Goal: Task Accomplishment & Management: Use online tool/utility

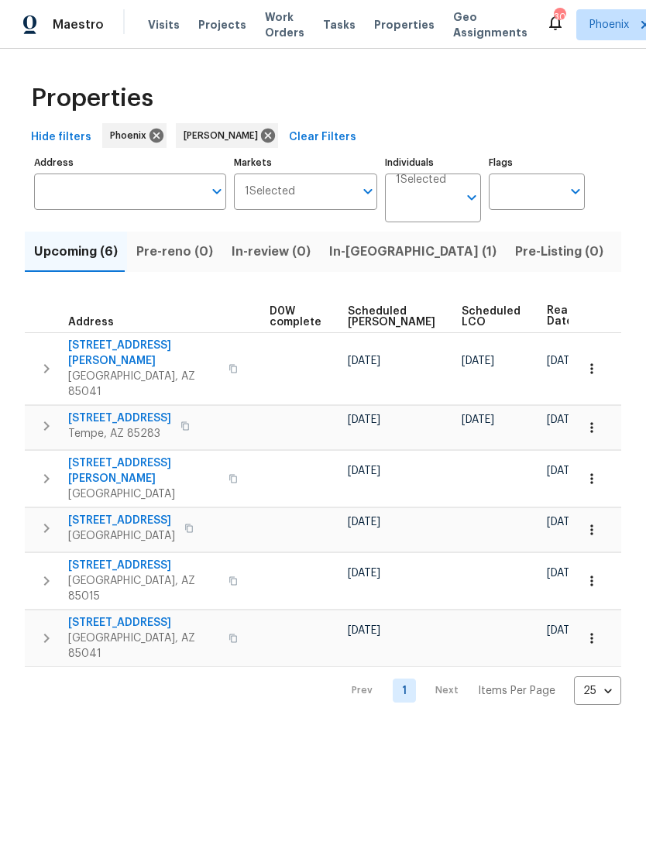
click at [596, 361] on icon "button" at bounding box center [591, 368] width 15 height 15
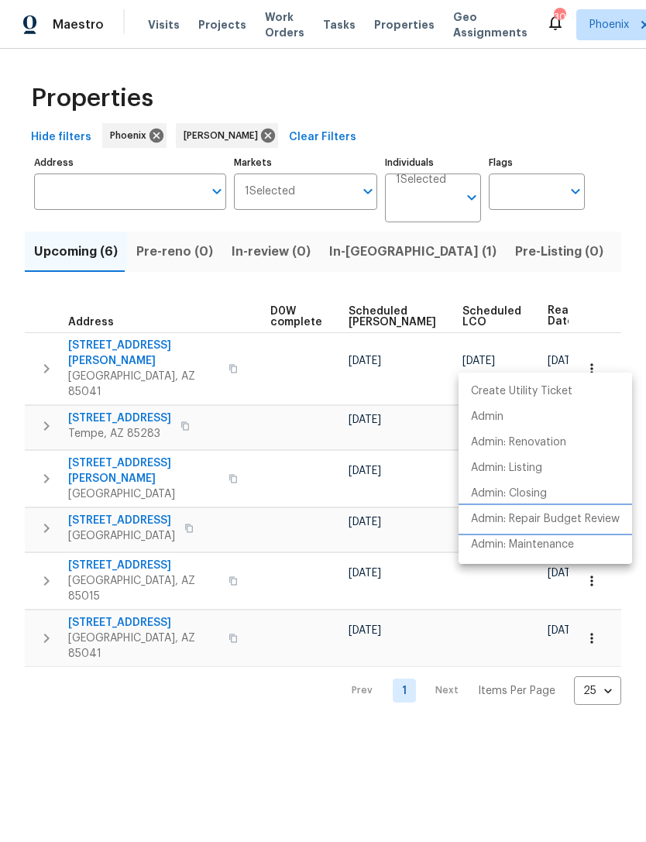
click at [575, 520] on p "Admin: Repair Budget Review" at bounding box center [545, 519] width 149 height 16
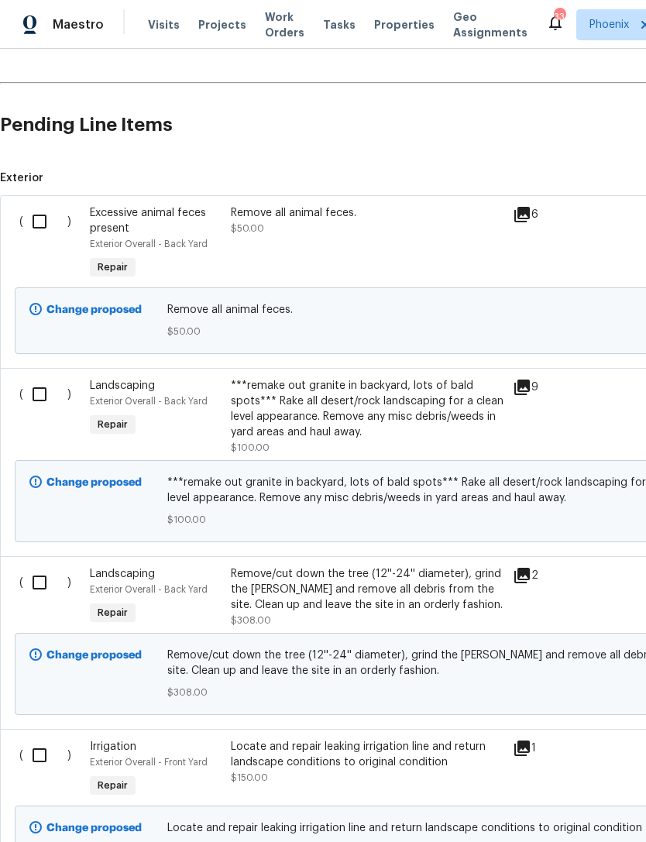
scroll to position [362, 0]
click at [44, 215] on input "checkbox" at bounding box center [45, 222] width 44 height 33
checkbox input "true"
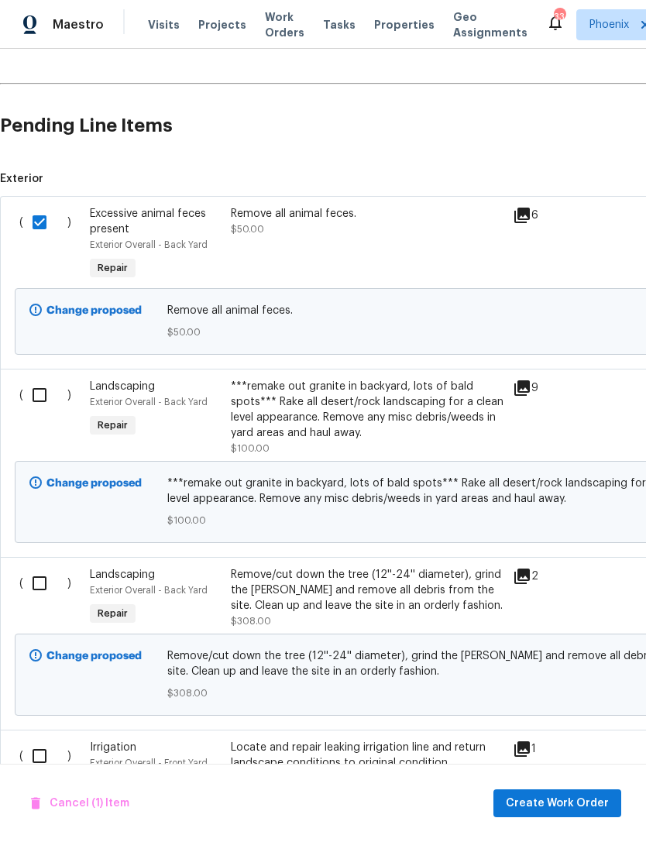
click at [42, 401] on input "checkbox" at bounding box center [45, 395] width 44 height 33
checkbox input "true"
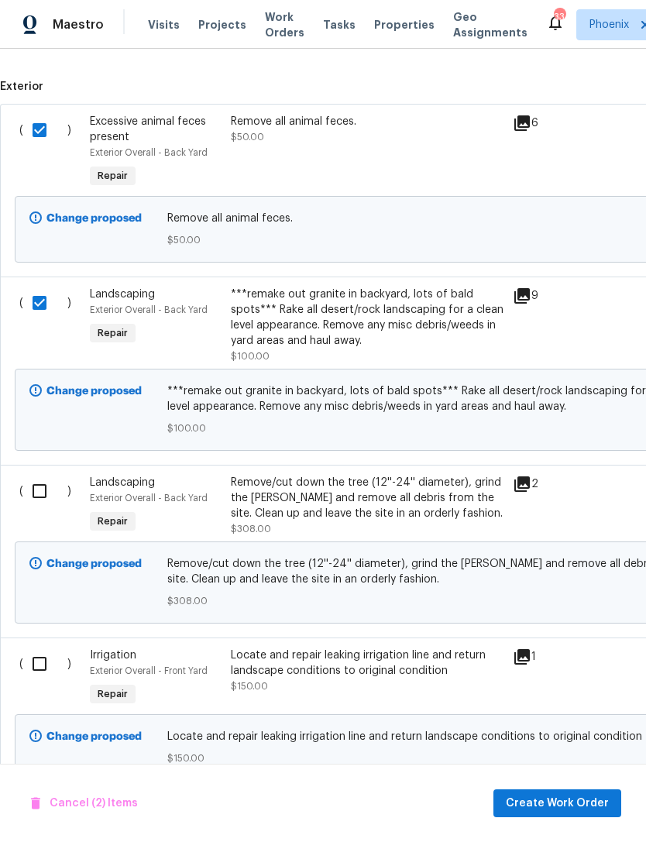
scroll to position [459, 0]
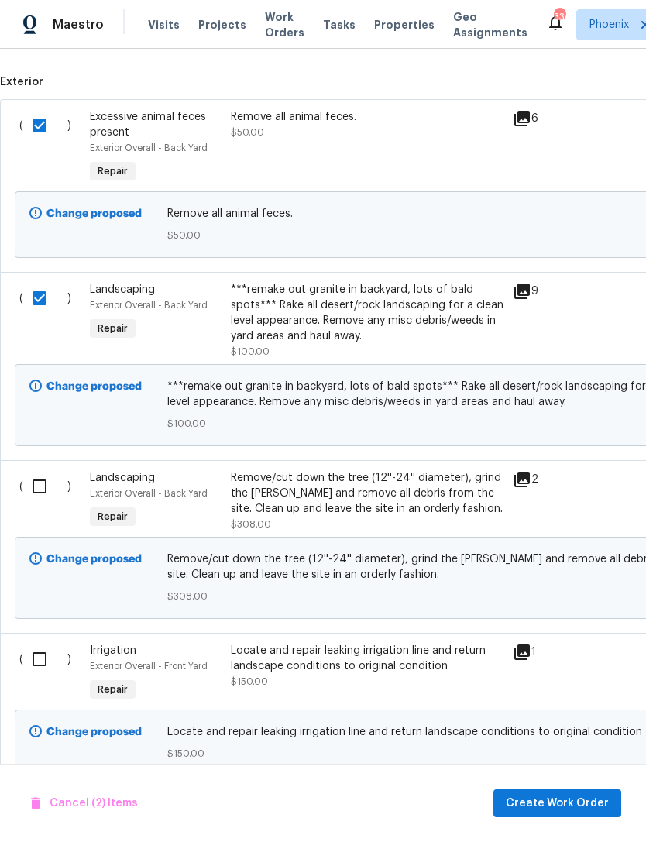
click at [36, 474] on input "checkbox" at bounding box center [45, 486] width 44 height 33
checkbox input "true"
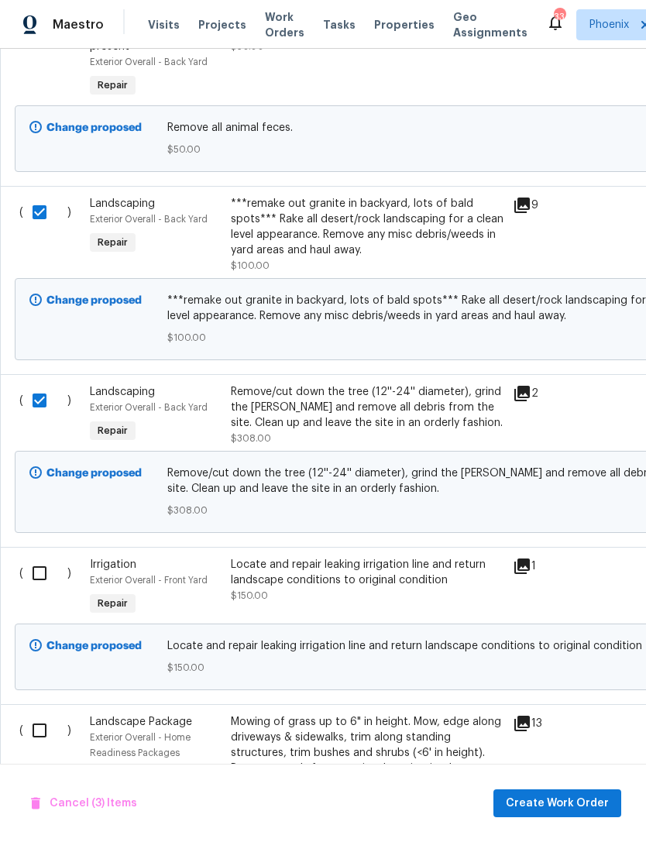
scroll to position [545, -1]
click at [40, 570] on input "checkbox" at bounding box center [45, 572] width 44 height 33
checkbox input "true"
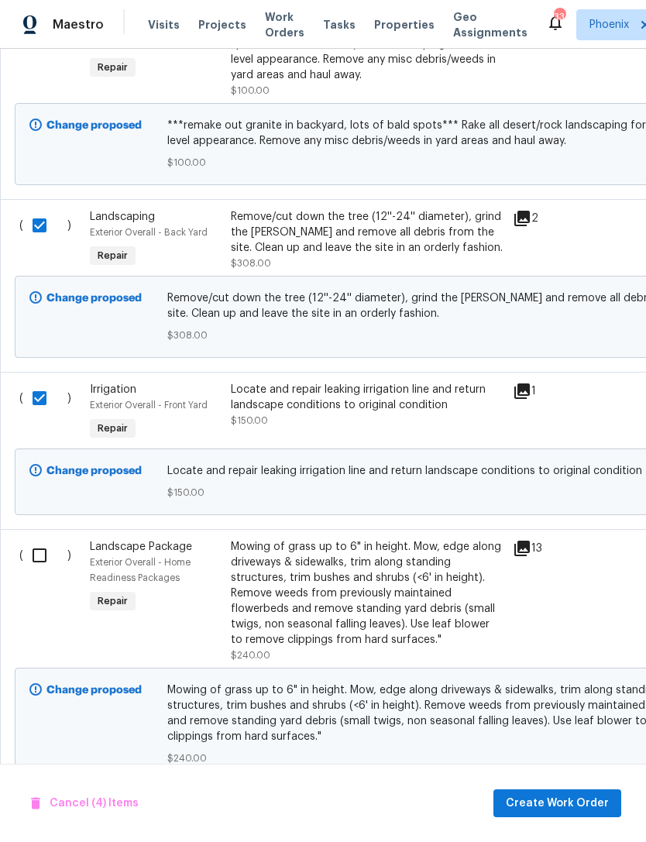
scroll to position [727, 0]
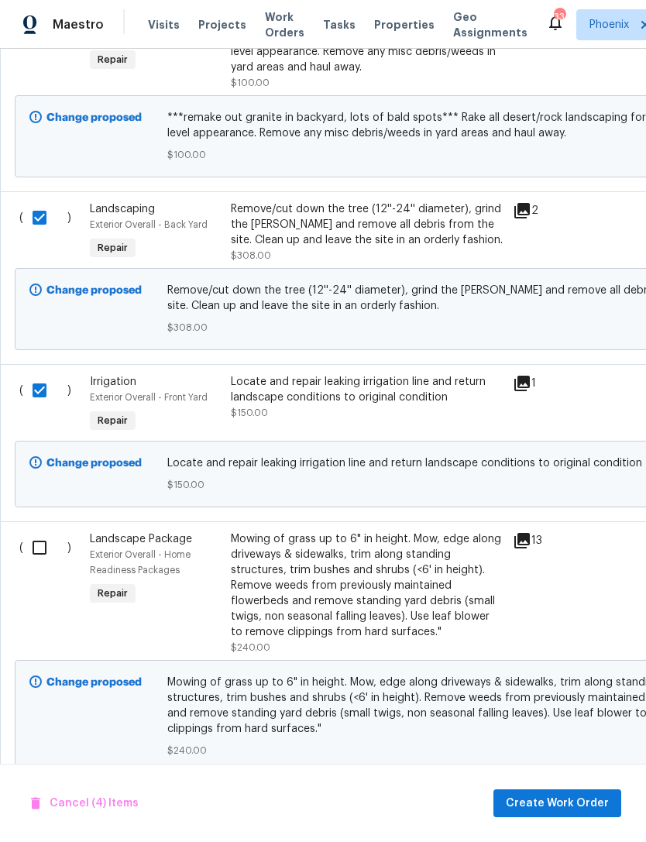
click at [36, 546] on input "checkbox" at bounding box center [45, 547] width 44 height 33
checkbox input "true"
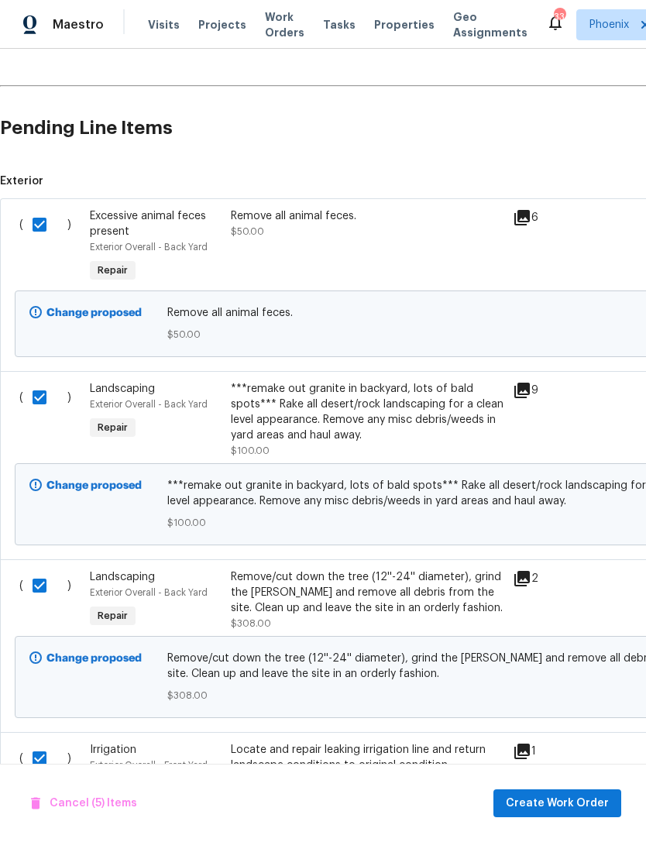
scroll to position [208, -1]
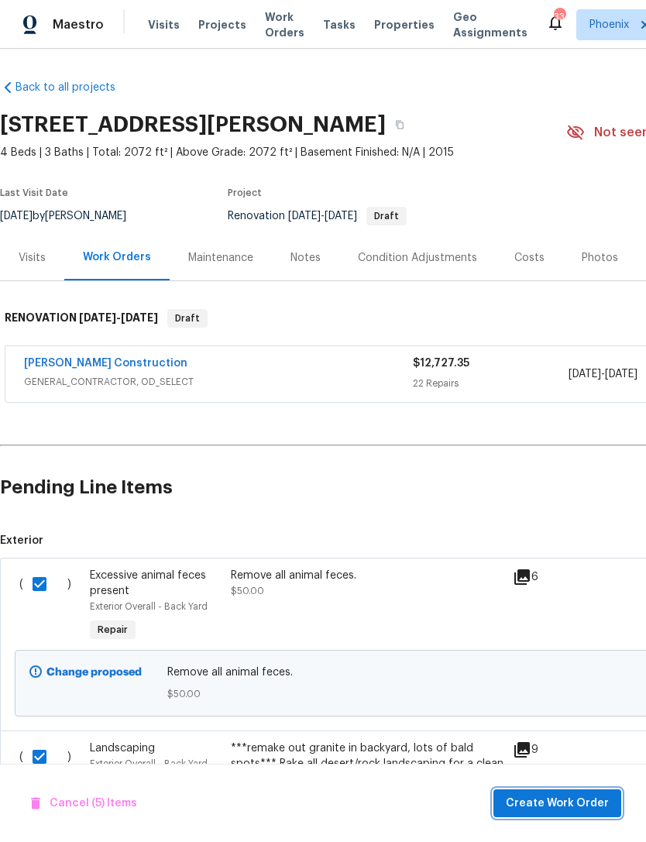
click at [571, 806] on span "Create Work Order" at bounding box center [557, 803] width 103 height 19
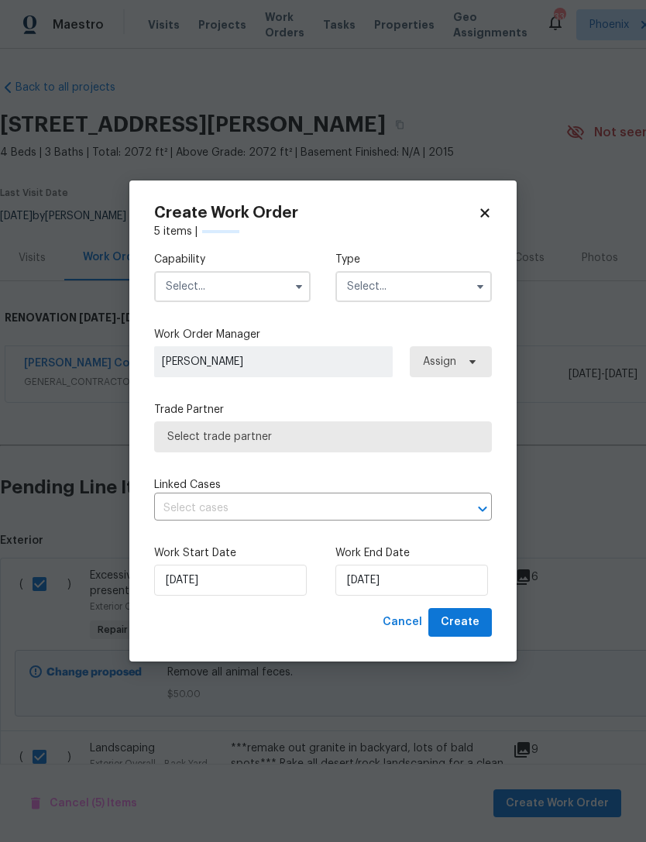
scroll to position [0, 0]
click at [239, 290] on input "text" at bounding box center [232, 286] width 156 height 31
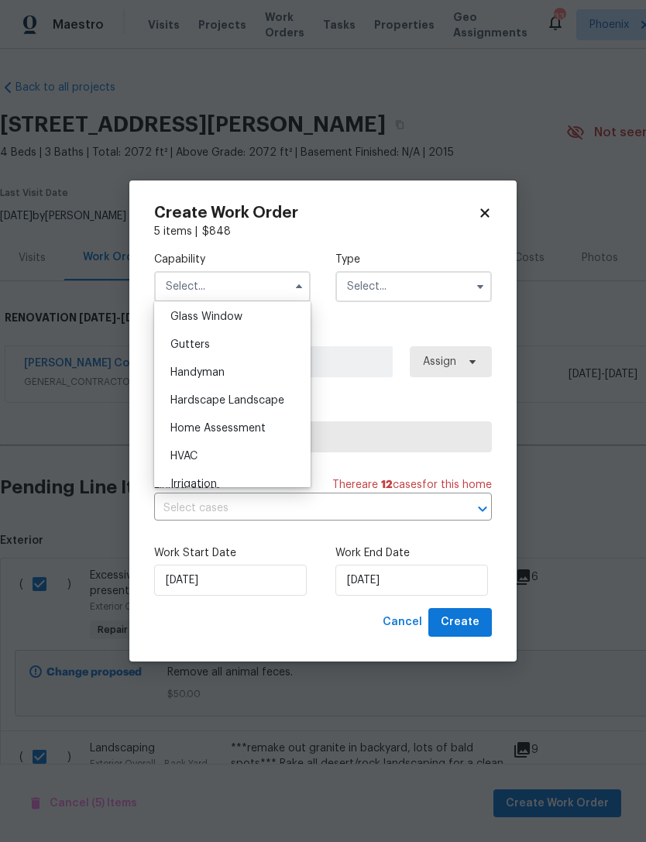
scroll to position [798, 0]
click at [270, 404] on span "Hardscape Landscape" at bounding box center [227, 401] width 114 height 11
type input "Hardscape Landscape"
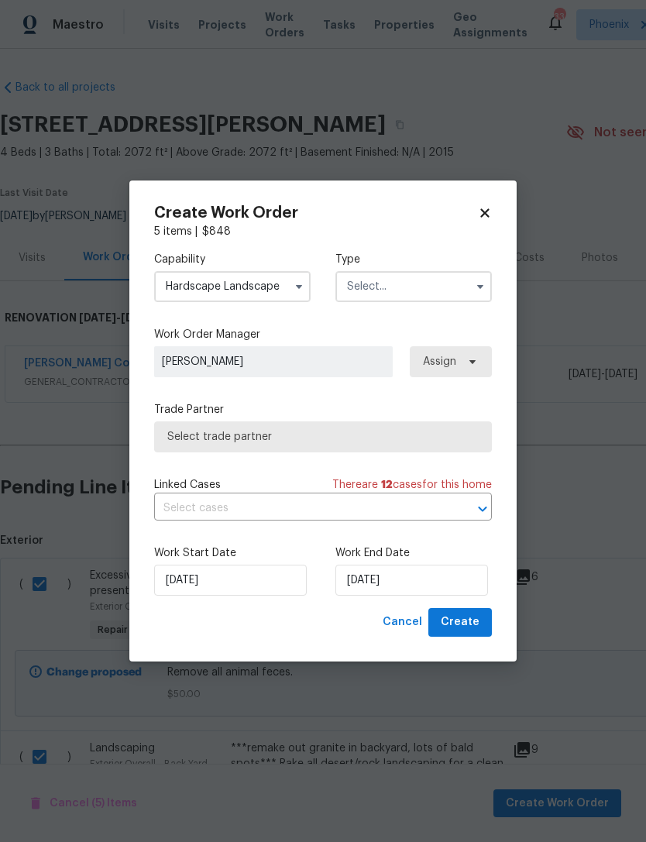
click at [407, 293] on input "text" at bounding box center [413, 286] width 156 height 31
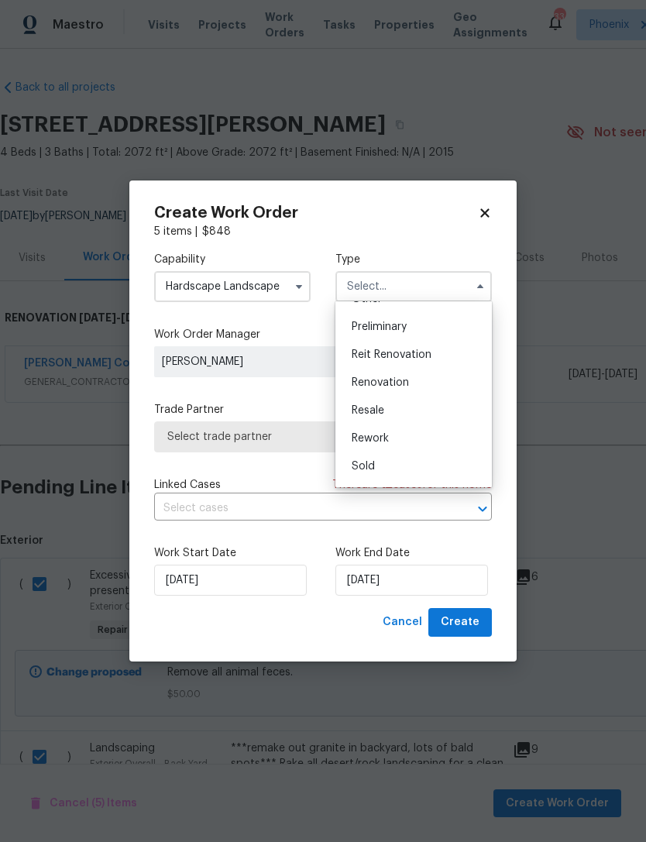
scroll to position [344, 0]
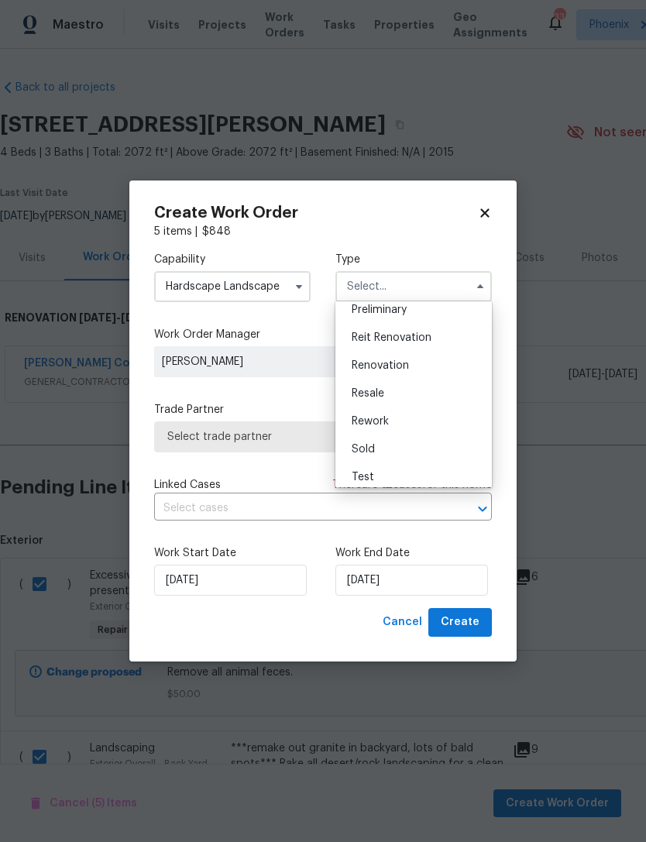
click at [423, 366] on div "Renovation" at bounding box center [413, 366] width 149 height 28
type input "Renovation"
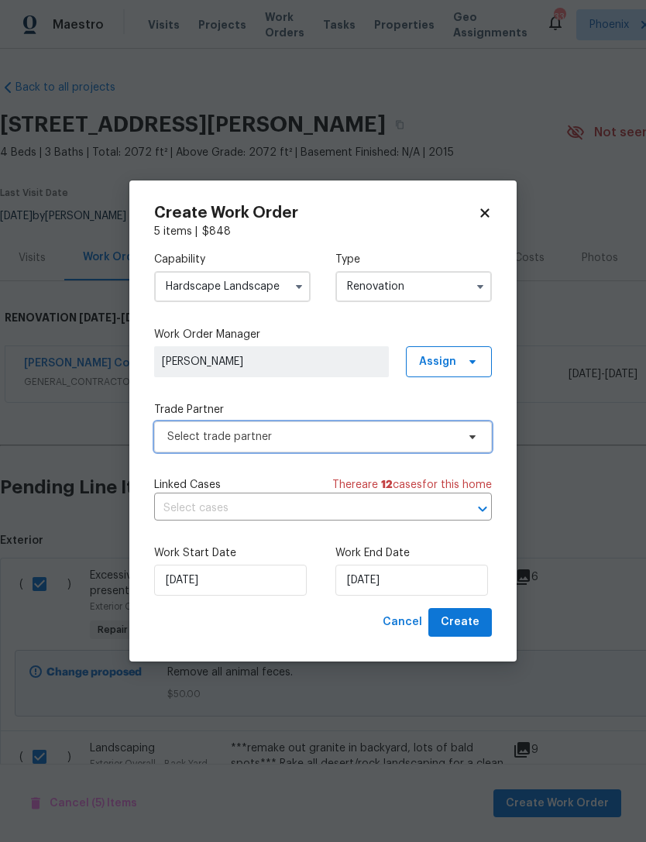
click at [374, 442] on span "Select trade partner" at bounding box center [311, 436] width 289 height 15
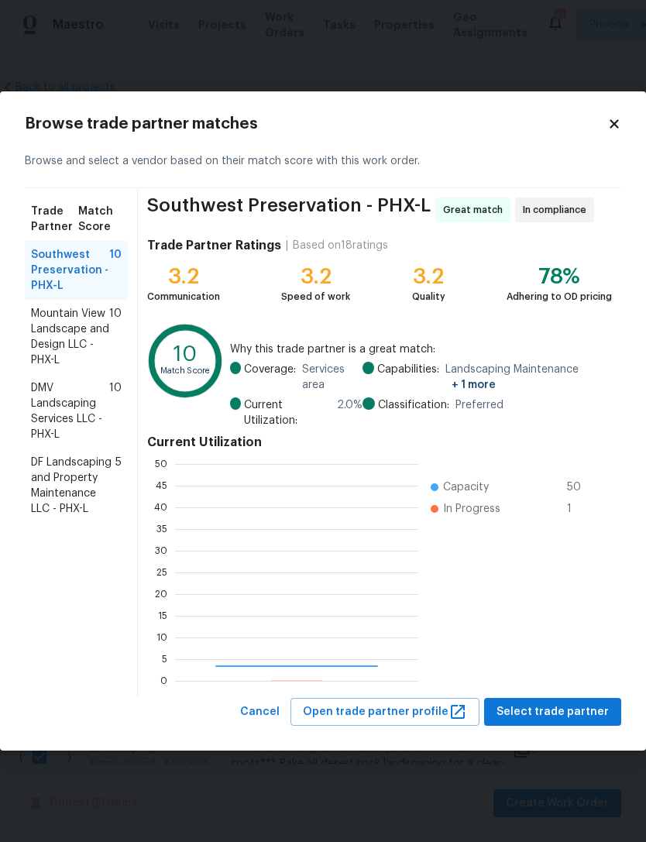
scroll to position [217, 243]
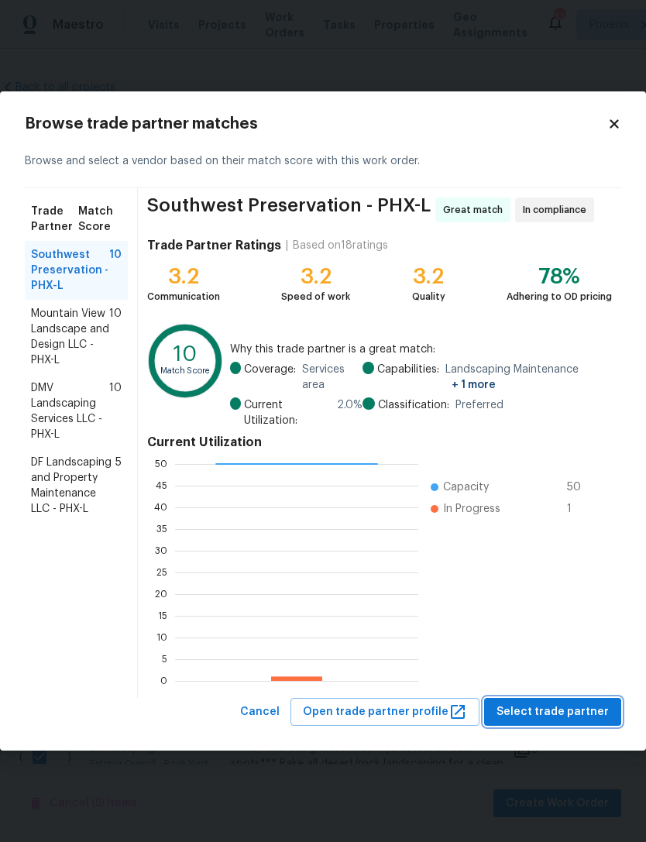
click at [550, 714] on span "Select trade partner" at bounding box center [552, 712] width 112 height 19
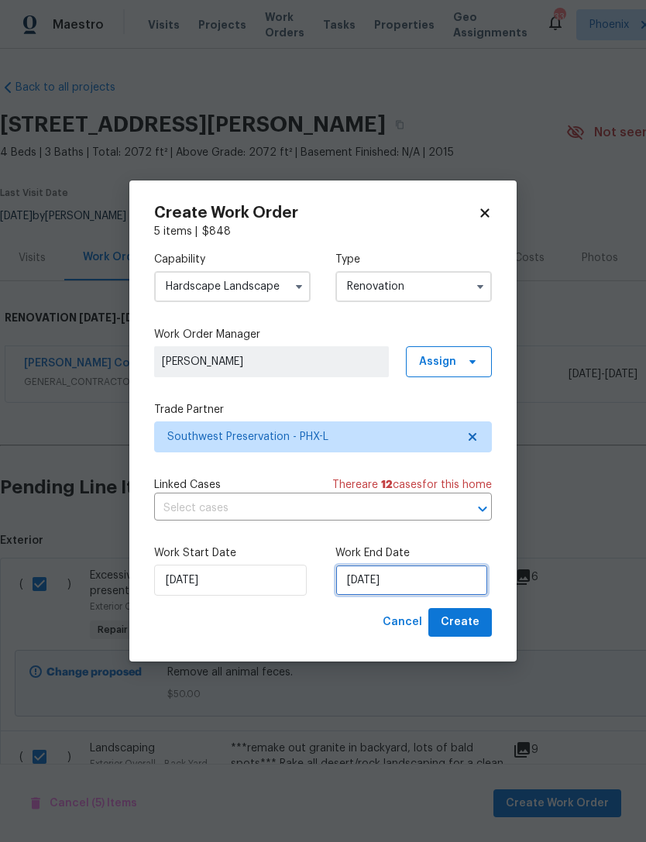
click at [445, 583] on input "[DATE]" at bounding box center [411, 580] width 153 height 31
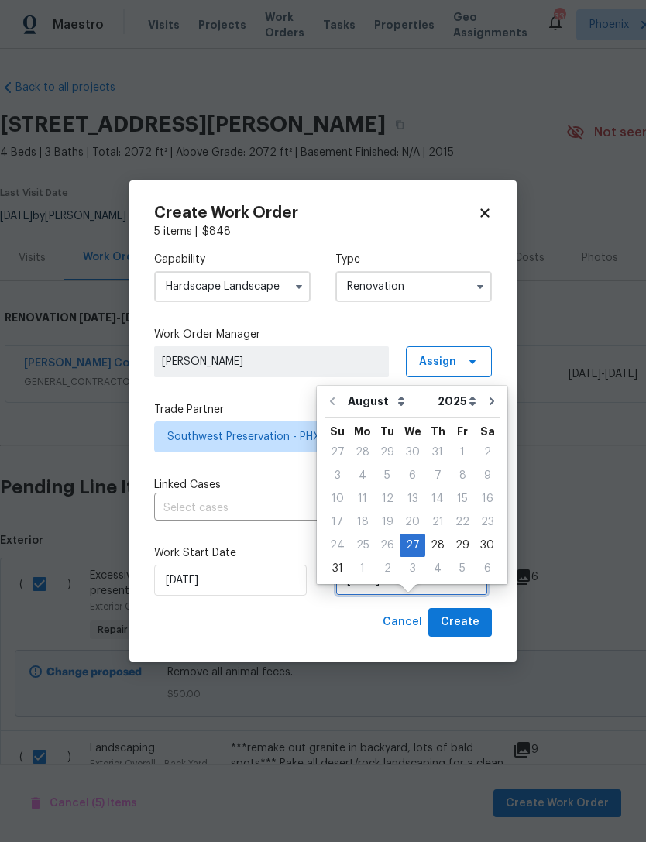
scroll to position [29, 0]
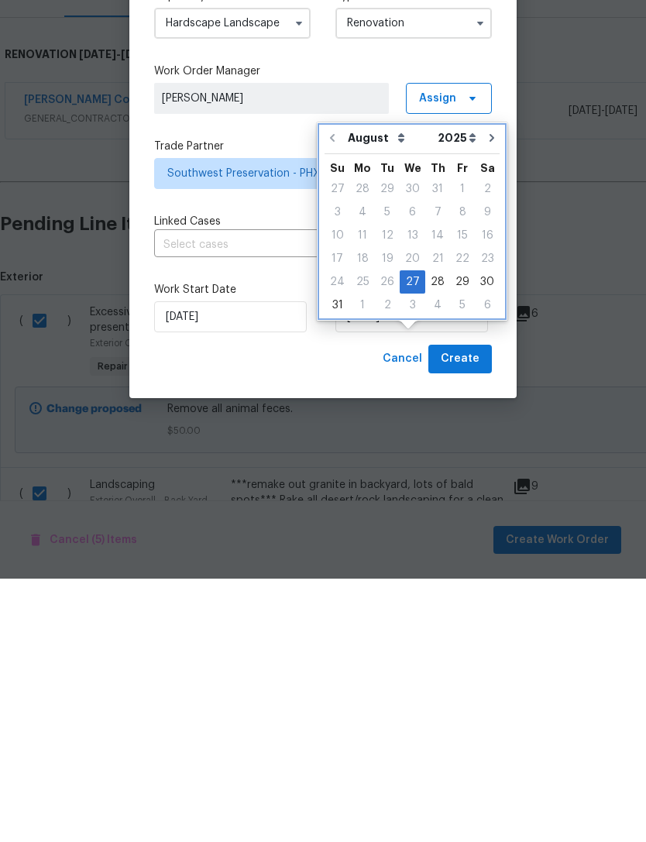
click at [482, 386] on button "Go to next month" at bounding box center [491, 401] width 23 height 31
type input "[DATE]"
select select "8"
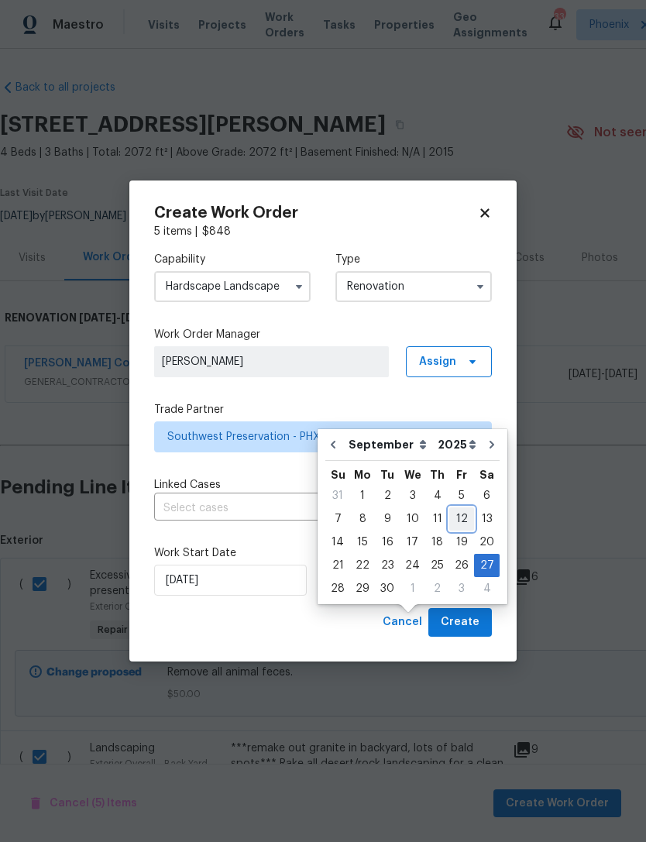
click at [459, 508] on div "12" at bounding box center [461, 519] width 25 height 22
type input "[DATE]"
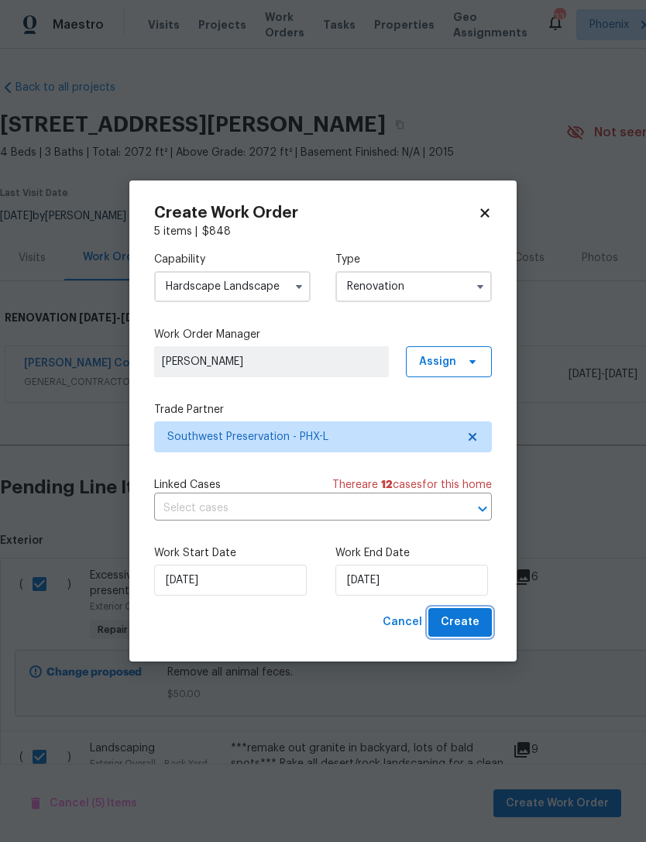
click at [462, 632] on span "Create" at bounding box center [460, 622] width 39 height 19
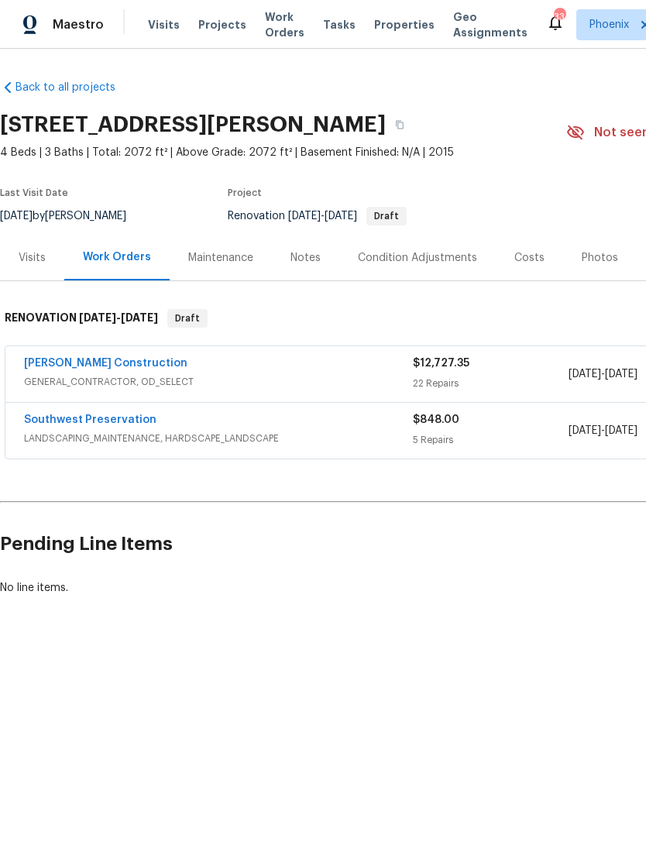
scroll to position [0, 0]
click at [404, 125] on icon "button" at bounding box center [399, 124] width 9 height 9
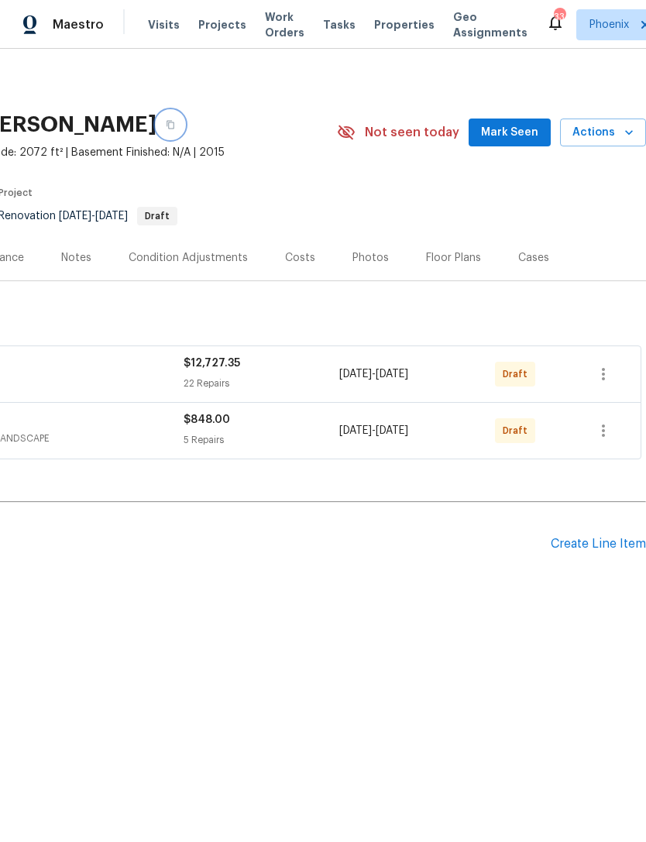
scroll to position [0, 229]
click at [609, 373] on icon "button" at bounding box center [603, 374] width 19 height 19
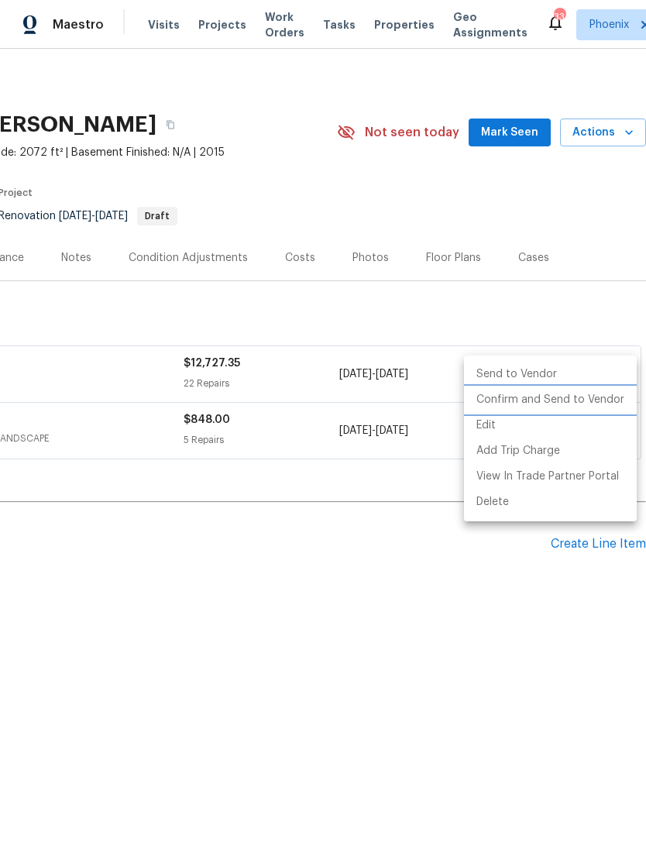
click at [584, 401] on li "Confirm and Send to Vendor" at bounding box center [550, 400] width 173 height 26
